Goal: Navigation & Orientation: Find specific page/section

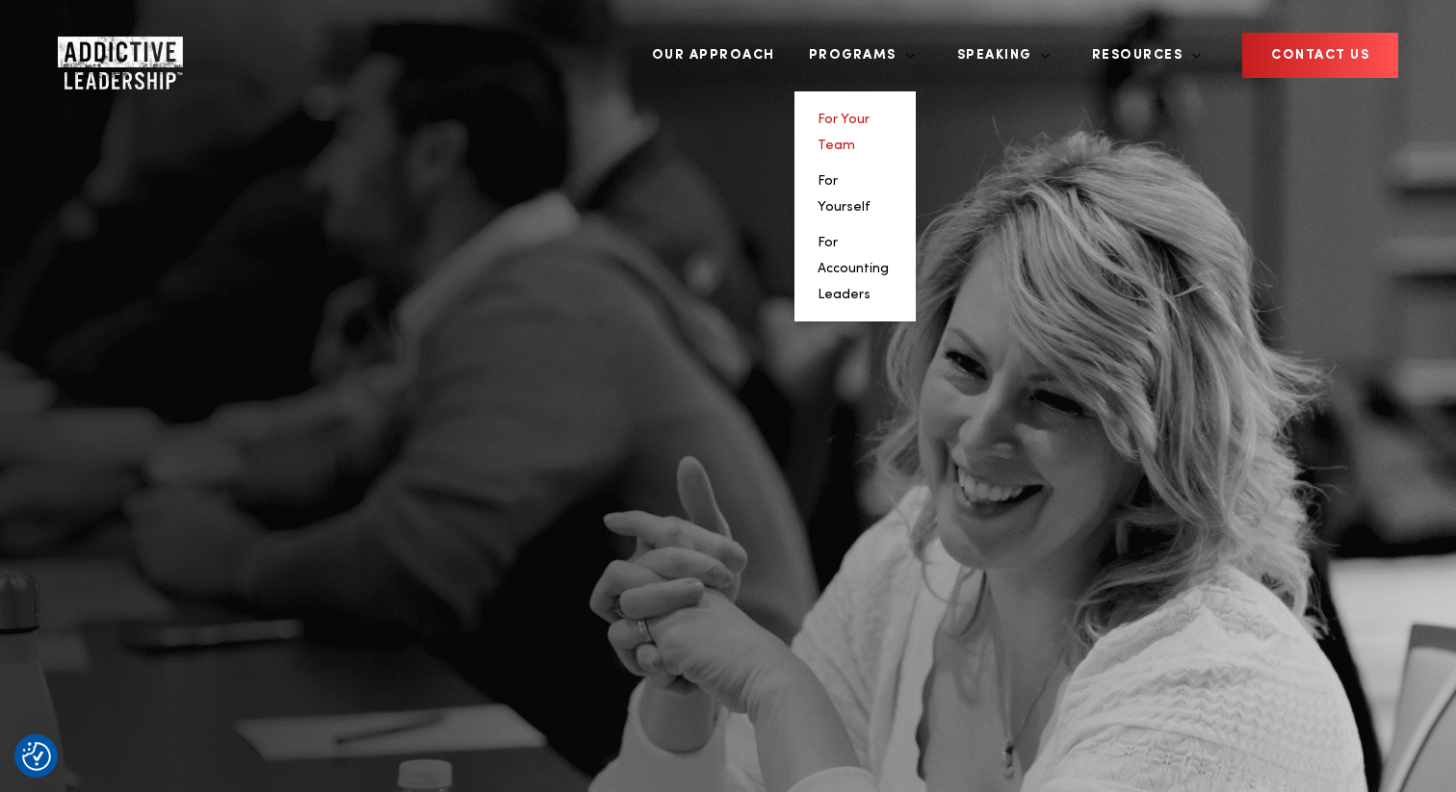
click at [869, 113] on link "For Your Team" at bounding box center [843, 132] width 52 height 39
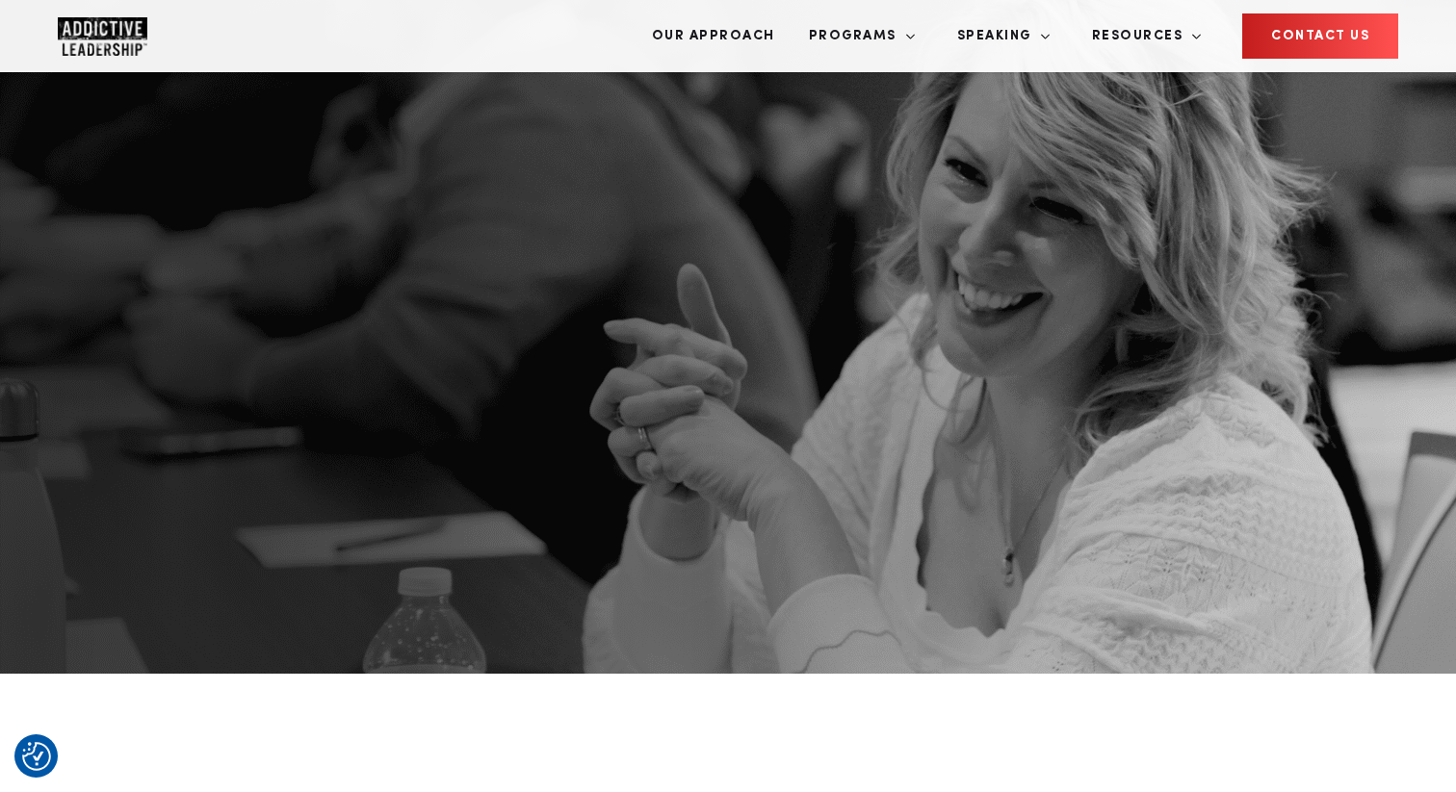
scroll to position [251, 0]
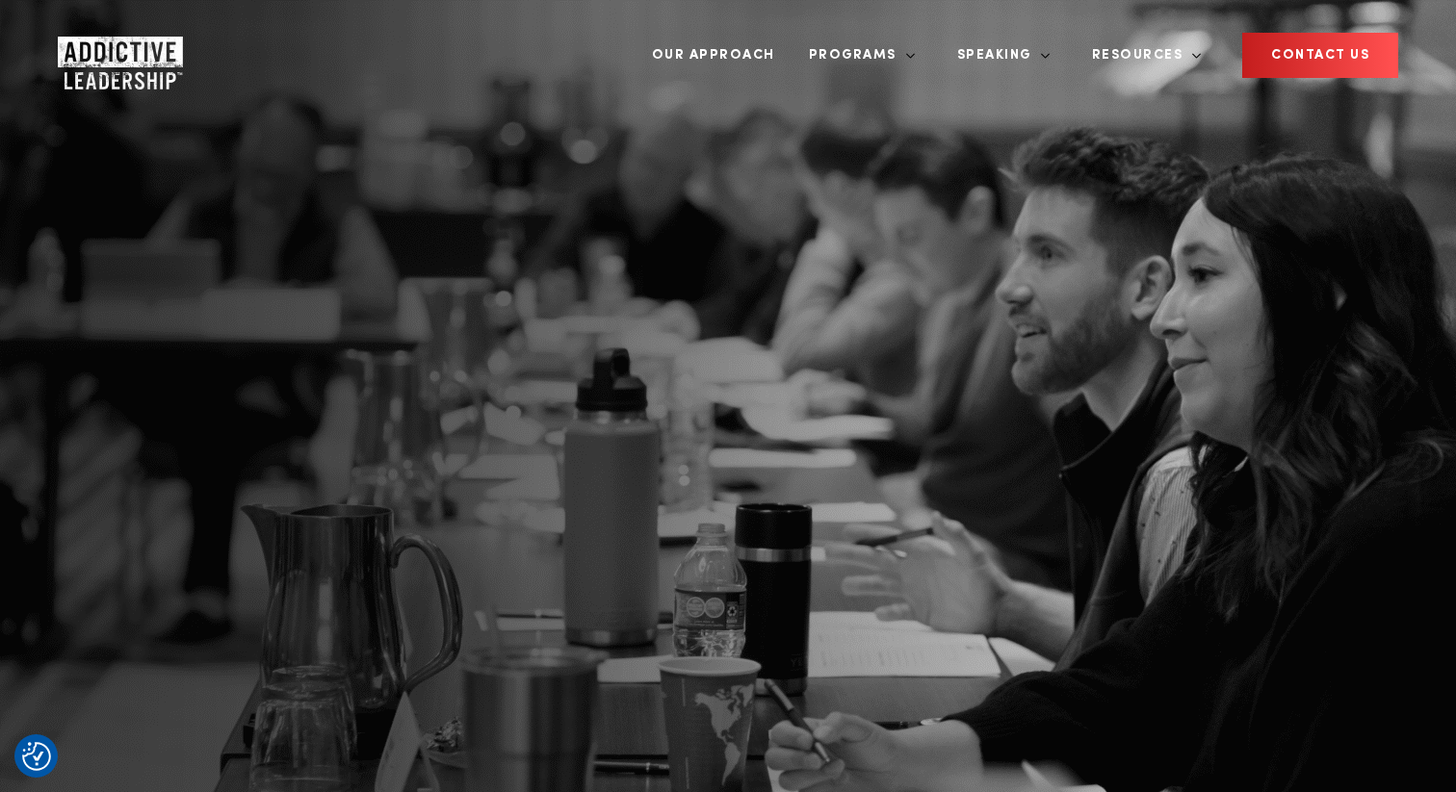
click at [105, 51] on img "Company Logo" at bounding box center [103, 56] width 90 height 39
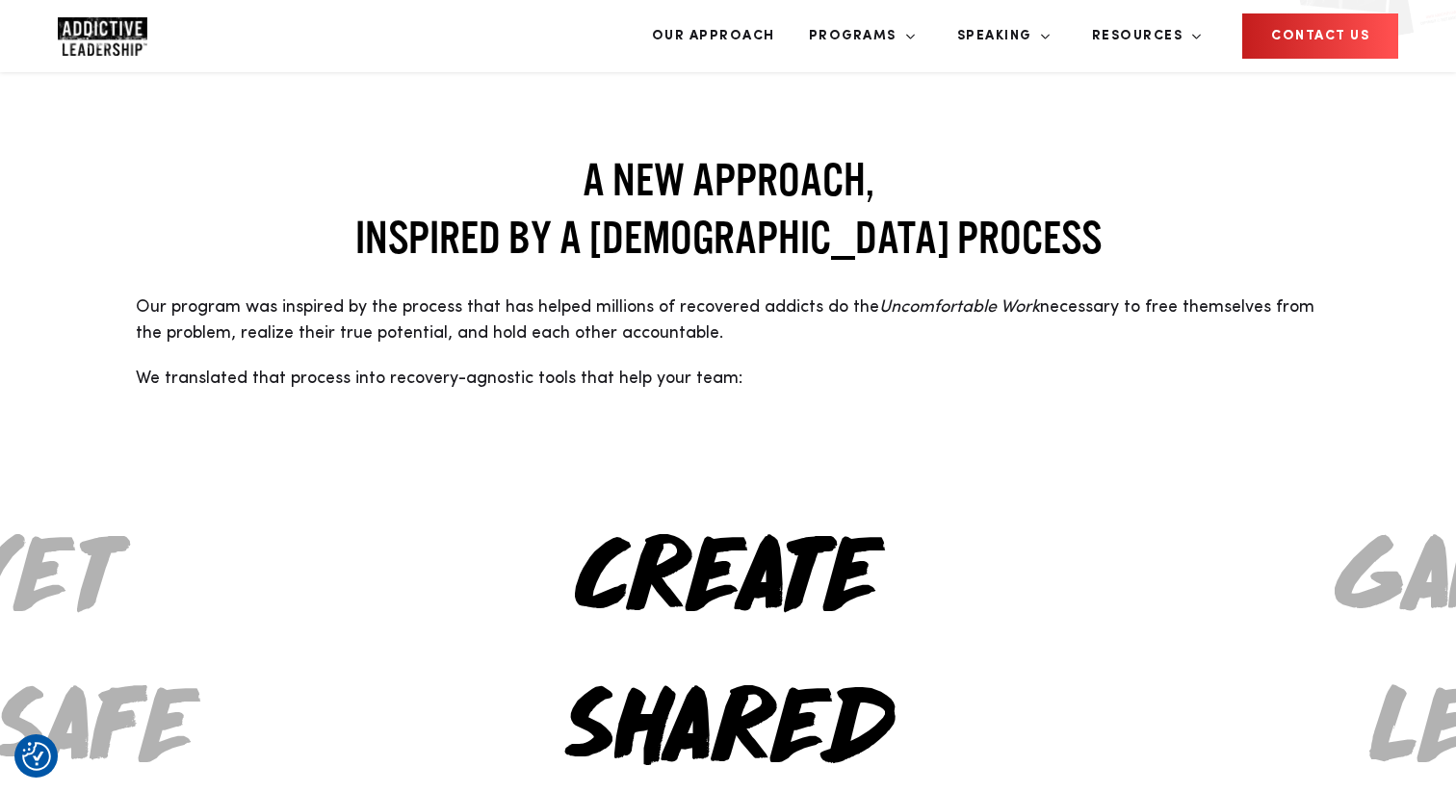
scroll to position [1691, 0]
